Goal: Information Seeking & Learning: Check status

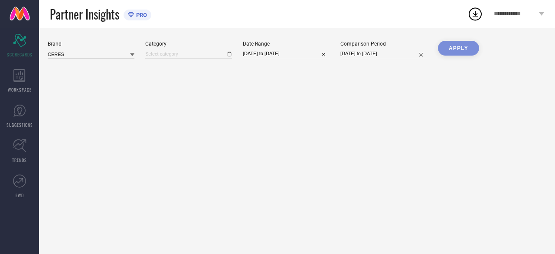
type input "All"
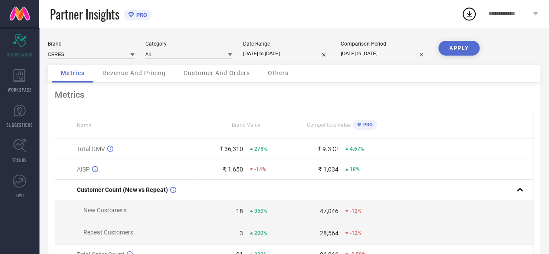
click at [286, 124] on div "Brand Value" at bounding box center [246, 125] width 95 height 6
select select "5"
select select "2025"
select select "6"
select select "2025"
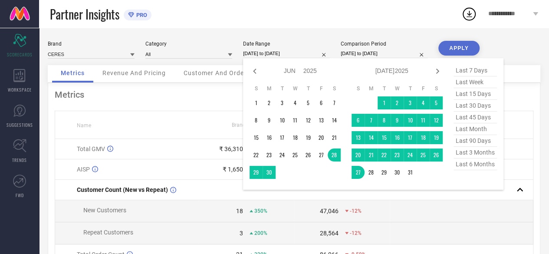
click at [296, 56] on input "[DATE] to [DATE]" at bounding box center [286, 53] width 87 height 9
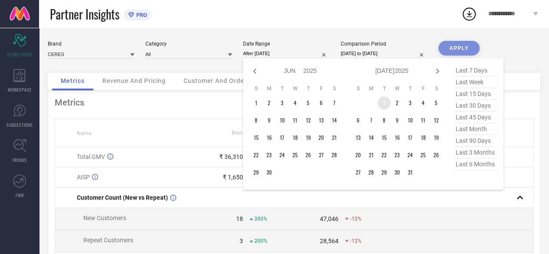
click at [383, 104] on td "1" at bounding box center [383, 102] width 13 height 13
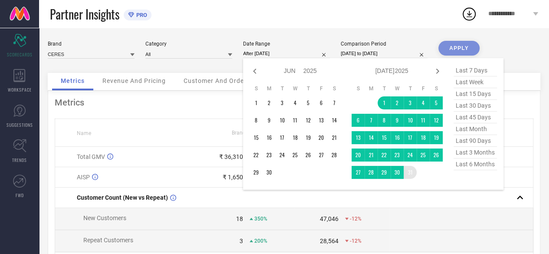
type input "[DATE] to [DATE]"
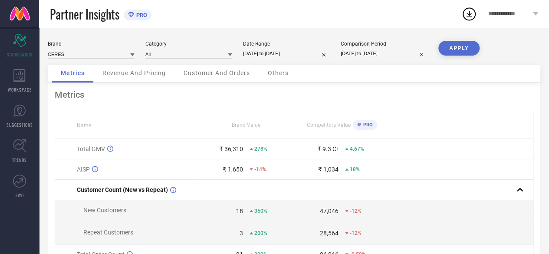
select select "5"
select select "2025"
select select "6"
select select "2025"
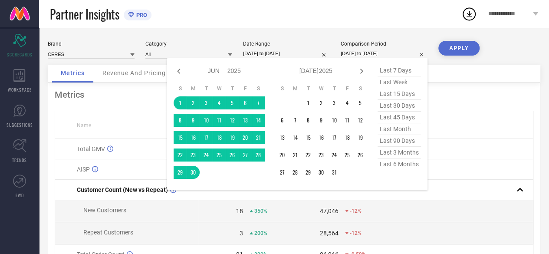
click at [376, 54] on input "[DATE] to [DATE]" at bounding box center [383, 53] width 87 height 9
click at [359, 75] on icon at bounding box center [361, 71] width 10 height 10
select select "6"
select select "2025"
select select "7"
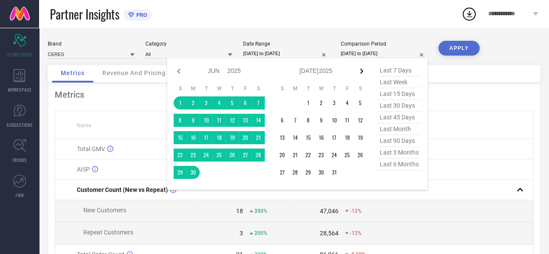
select select "2025"
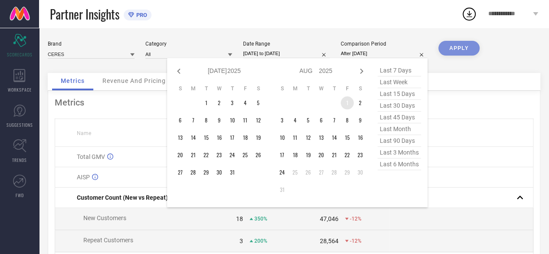
click at [348, 104] on td "1" at bounding box center [346, 102] width 13 height 13
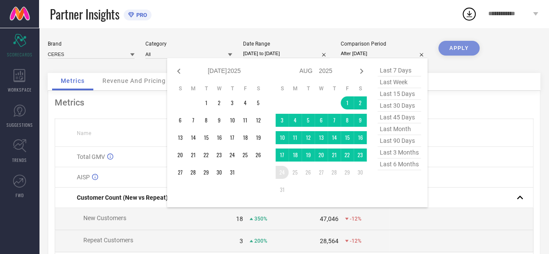
type input "[DATE] to [DATE]"
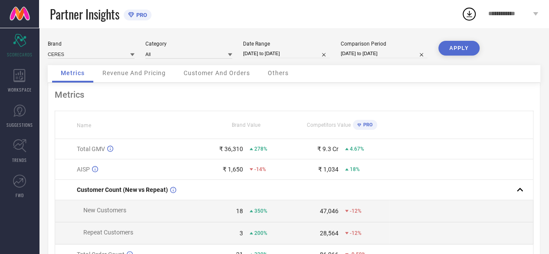
click at [464, 54] on button "APPLY" at bounding box center [458, 48] width 41 height 15
drag, startPoint x: 307, startPoint y: 59, endPoint x: 302, endPoint y: 51, distance: 10.0
click at [302, 51] on div "Brand CERES Category All Date Range [DATE] to [DATE] Comparison Period [DATE] t…" at bounding box center [294, 53] width 492 height 24
select select "6"
select select "2025"
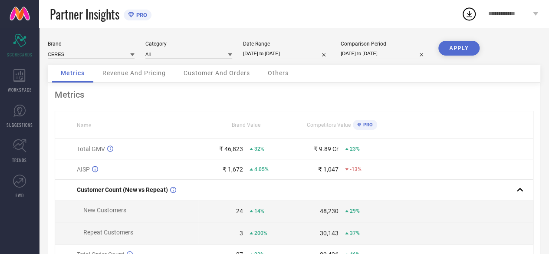
select select "7"
select select "2025"
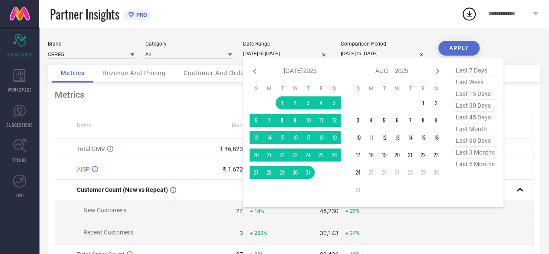
click at [302, 51] on input "[DATE] to [DATE]" at bounding box center [286, 53] width 87 height 9
click at [257, 70] on icon at bounding box center [254, 71] width 10 height 10
select select "5"
select select "2025"
select select "6"
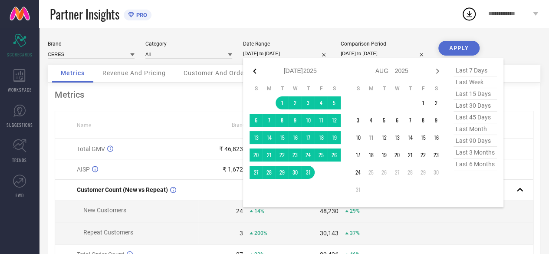
select select "2025"
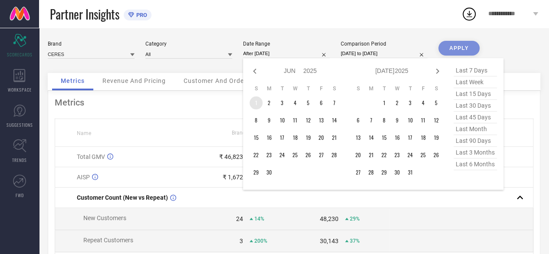
click at [259, 99] on td "1" at bounding box center [255, 102] width 13 height 13
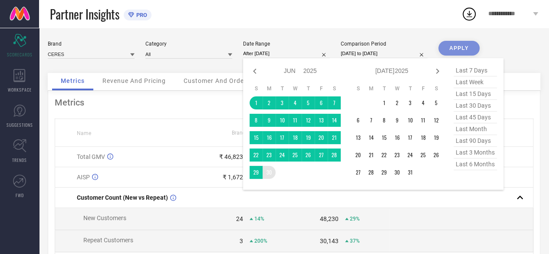
type input "[DATE] to [DATE]"
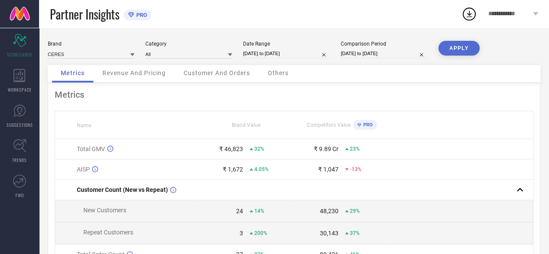
click at [386, 49] on div "Comparison Period [DATE] to [DATE]" at bounding box center [383, 50] width 87 height 18
select select "7"
select select "2025"
select select "8"
select select "2025"
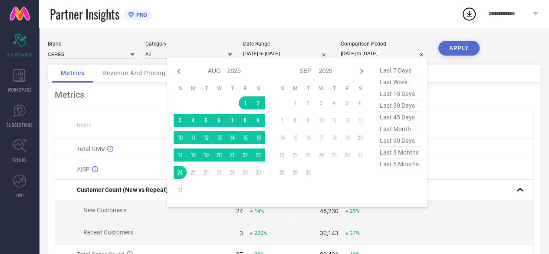
click at [382, 52] on input "[DATE] to [DATE]" at bounding box center [383, 53] width 87 height 9
click at [180, 72] on icon at bounding box center [178, 71] width 3 height 5
select select "6"
select select "2025"
select select "7"
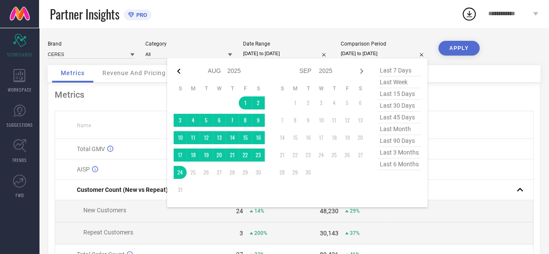
select select "2025"
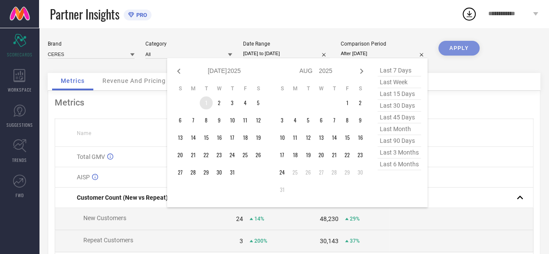
click at [203, 105] on td "1" at bounding box center [205, 102] width 13 height 13
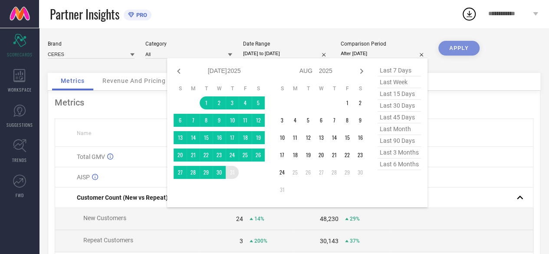
click at [230, 181] on table "S M T W T F S 1 2 3 4 5 6 7 8 9 10 11 12 13 14 15 16 17 18 19 20 21 22 23 24 25…" at bounding box center [218, 132] width 91 height 102
type input "[DATE] to [DATE]"
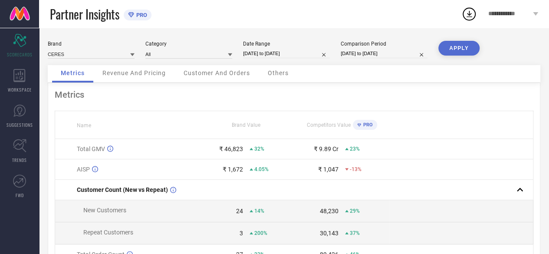
click at [451, 46] on button "APPLY" at bounding box center [458, 48] width 41 height 15
click at [157, 78] on div "Revenue And Pricing" at bounding box center [134, 73] width 81 height 17
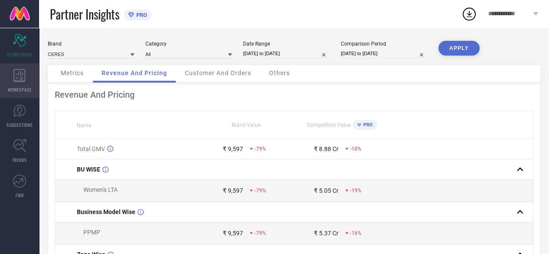
click at [17, 68] on div "WORKSPACE" at bounding box center [19, 80] width 39 height 35
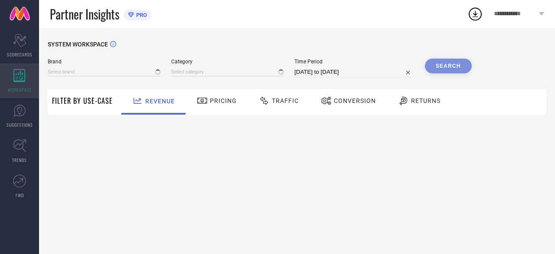
type input "CERES"
type input "All"
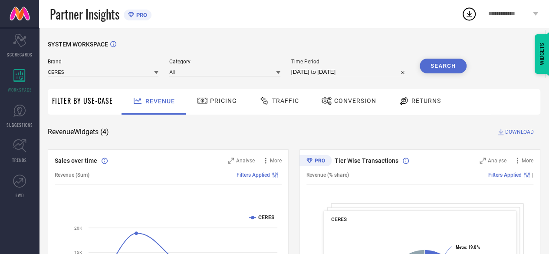
select select "6"
select select "2025"
select select "7"
select select "2025"
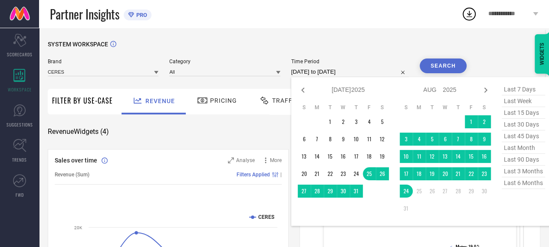
click at [350, 73] on input "[DATE] to [DATE]" at bounding box center [350, 72] width 118 height 10
click at [473, 118] on td "1" at bounding box center [470, 121] width 13 height 13
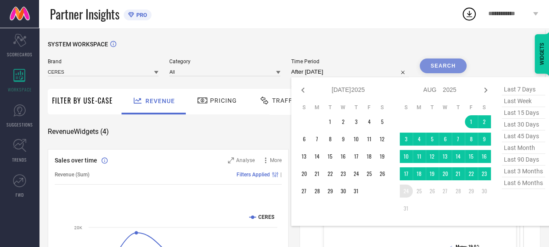
type input "[DATE] to [DATE]"
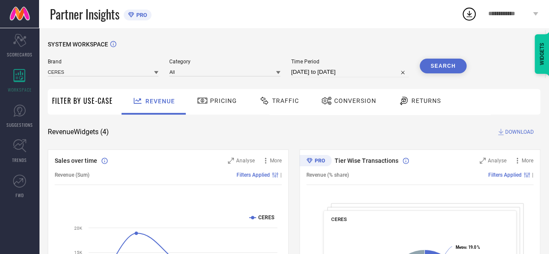
click at [437, 65] on button "Search" at bounding box center [442, 66] width 47 height 15
click at [350, 96] on div "Conversion" at bounding box center [348, 100] width 59 height 15
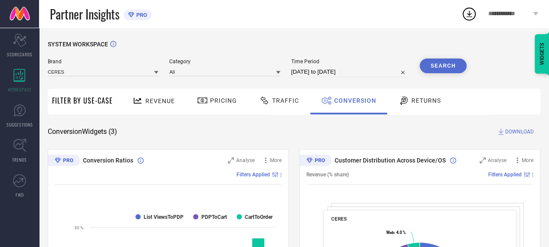
select select "7"
select select "2025"
select select "8"
select select "2025"
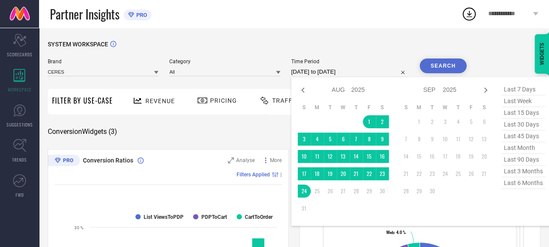
click at [336, 71] on input "[DATE] to [DATE]" at bounding box center [350, 72] width 118 height 10
click at [305, 87] on icon at bounding box center [303, 90] width 10 height 10
select select "6"
select select "2025"
select select "7"
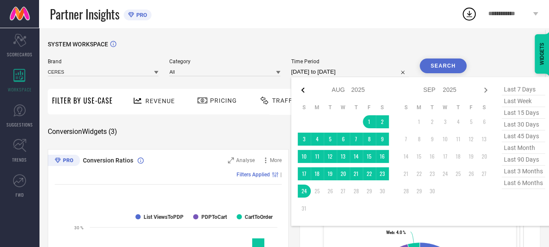
select select "2025"
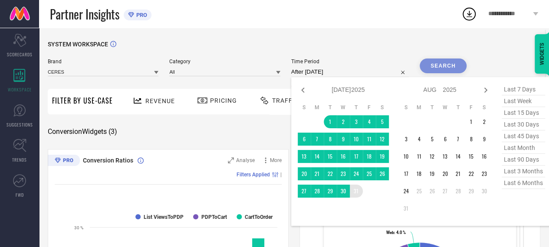
drag, startPoint x: 334, startPoint y: 117, endPoint x: 358, endPoint y: 197, distance: 83.8
click at [358, 197] on tbody "1 2 3 4 5 6 7 8 9 10 11 12 13 14 15 16 17 18 19 20 21 22 23 24 25 26 27 28 29 3…" at bounding box center [343, 156] width 91 height 82
type input "[DATE] to [DATE]"
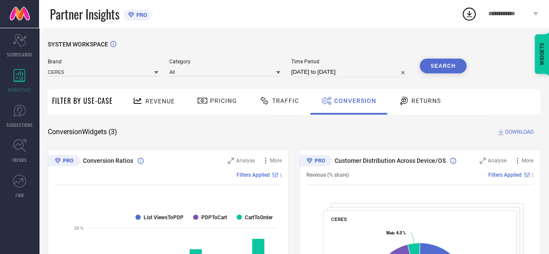
click at [437, 65] on button "Search" at bounding box center [442, 66] width 47 height 15
